Goal: Find specific page/section: Find specific page/section

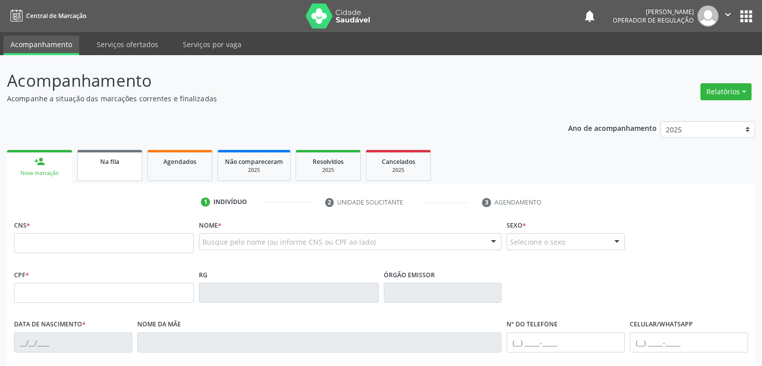
click at [104, 169] on link "Na fila" at bounding box center [109, 165] width 65 height 31
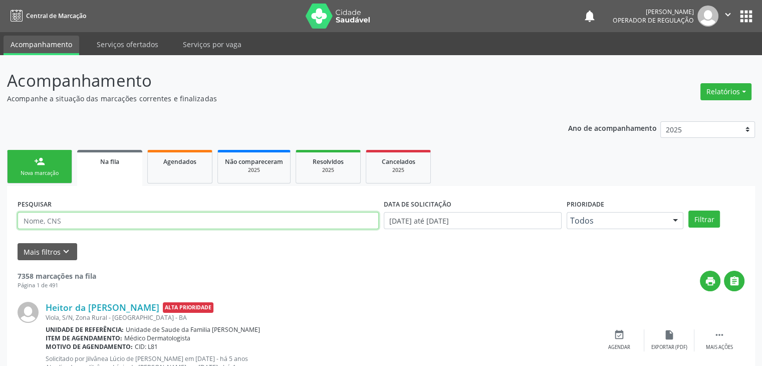
click at [126, 216] on input "text" at bounding box center [198, 220] width 361 height 17
type input "F"
type input "SOFIA PUL"
click at [688, 210] on button "Filtrar" at bounding box center [704, 218] width 32 height 17
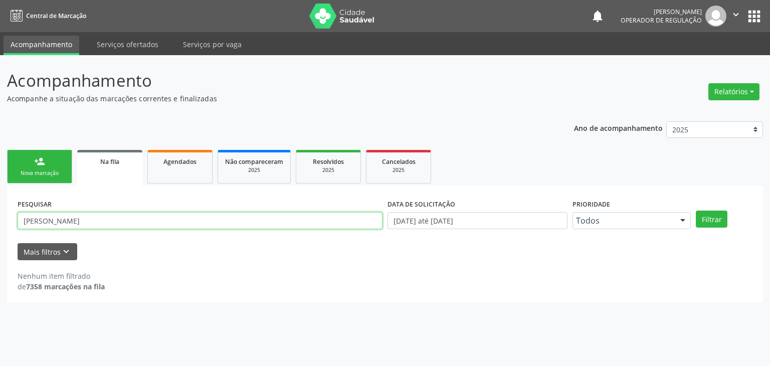
click at [126, 216] on input "SOFIA PUL" at bounding box center [200, 220] width 365 height 17
click at [177, 162] on span "Agendados" at bounding box center [179, 161] width 33 height 9
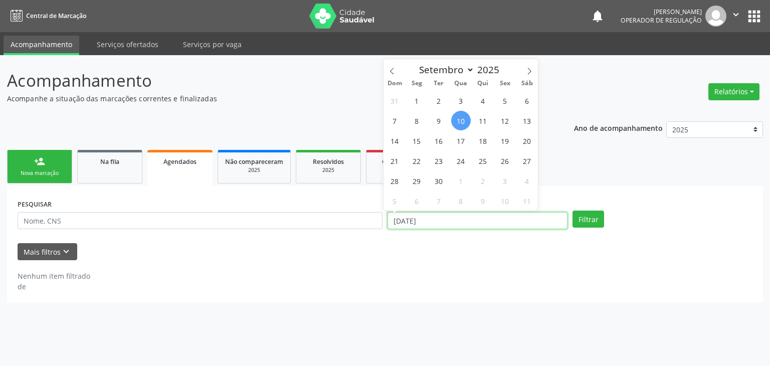
click at [461, 218] on input "[DATE]" at bounding box center [477, 220] width 180 height 17
click at [464, 124] on span "10" at bounding box center [461, 121] width 20 height 20
type input "[DATE]"
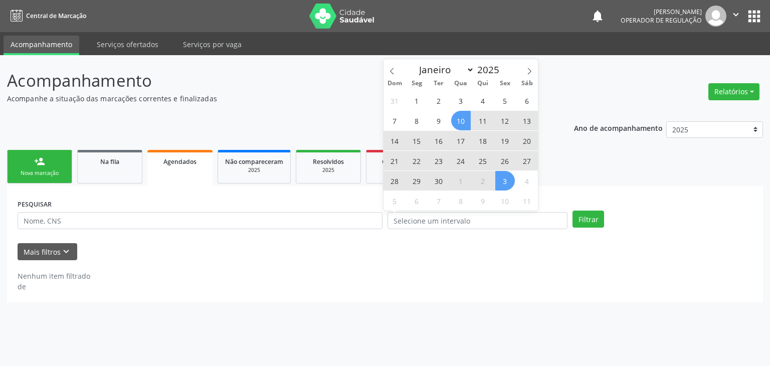
click at [541, 245] on div "Mais filtros keyboard_arrow_down" at bounding box center [385, 252] width 740 height 18
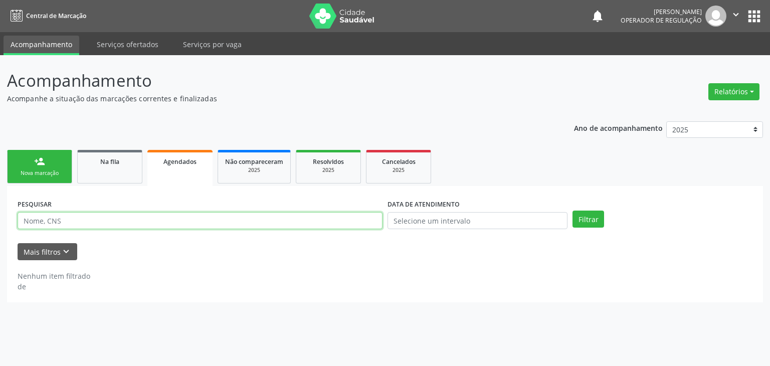
click at [110, 216] on input "text" at bounding box center [200, 220] width 365 height 17
type input "SOFIA PUL"
click at [572, 210] on button "Filtrar" at bounding box center [588, 218] width 32 height 17
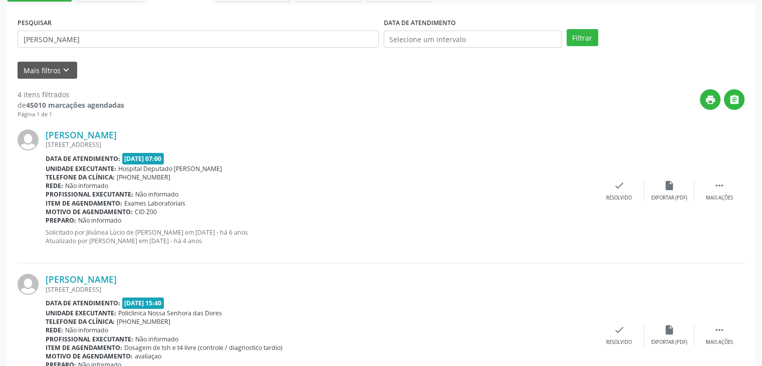
scroll to position [127, 0]
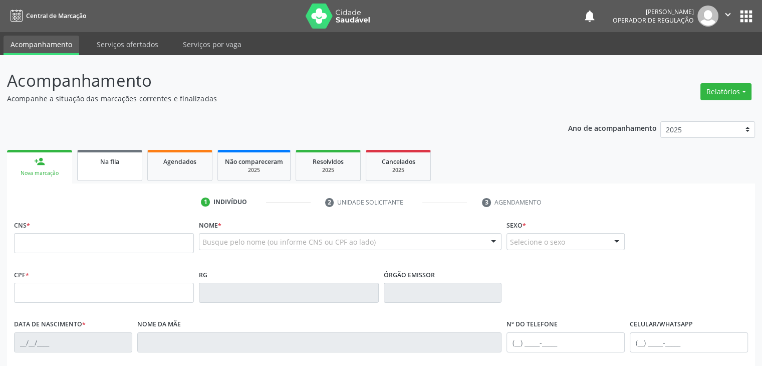
click at [120, 171] on link "Na fila" at bounding box center [109, 165] width 65 height 31
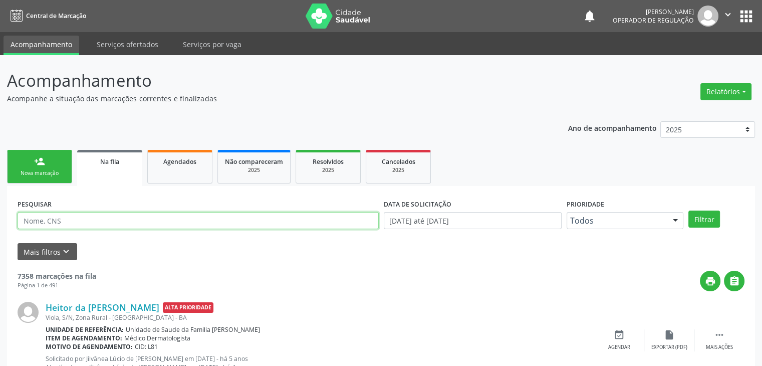
click at [114, 219] on input "text" at bounding box center [198, 220] width 361 height 17
click at [688, 210] on button "Filtrar" at bounding box center [704, 218] width 32 height 17
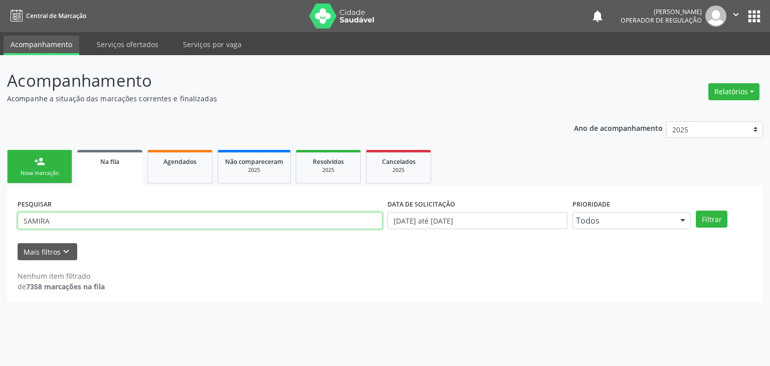
click at [114, 219] on input "SAMIRA" at bounding box center [200, 220] width 365 height 17
click at [695, 210] on button "Filtrar" at bounding box center [711, 218] width 32 height 17
click at [136, 217] on input "[PERSON_NAME]" at bounding box center [200, 220] width 365 height 17
type input "S"
click at [136, 217] on input "text" at bounding box center [200, 220] width 365 height 17
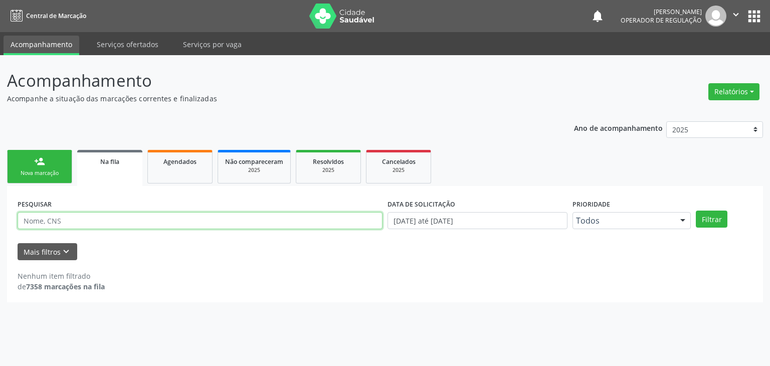
click at [136, 217] on input "text" at bounding box center [200, 220] width 365 height 17
click at [164, 177] on link "Agendados" at bounding box center [179, 167] width 65 height 34
click at [169, 222] on input "text" at bounding box center [200, 220] width 365 height 17
